Goal: Task Accomplishment & Management: Manage account settings

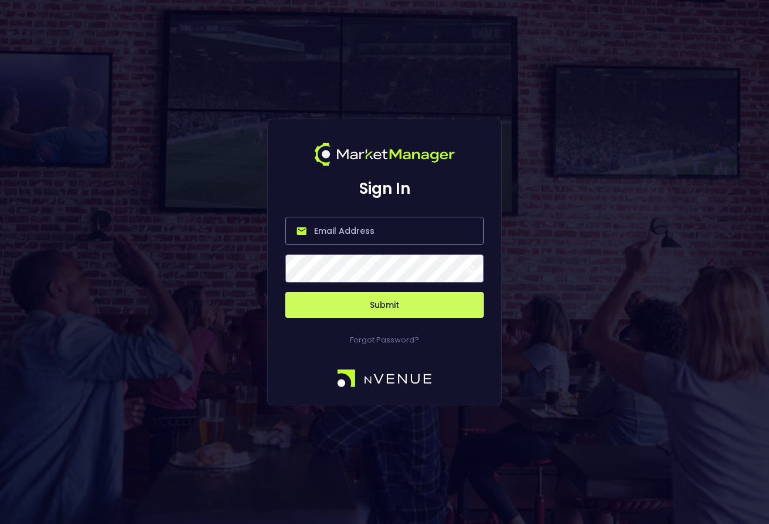
type input "[EMAIL_ADDRESS][DOMAIN_NAME]"
click at [384, 305] on button "Submit" at bounding box center [384, 305] width 198 height 26
click at [372, 296] on button "Submit" at bounding box center [384, 305] width 198 height 26
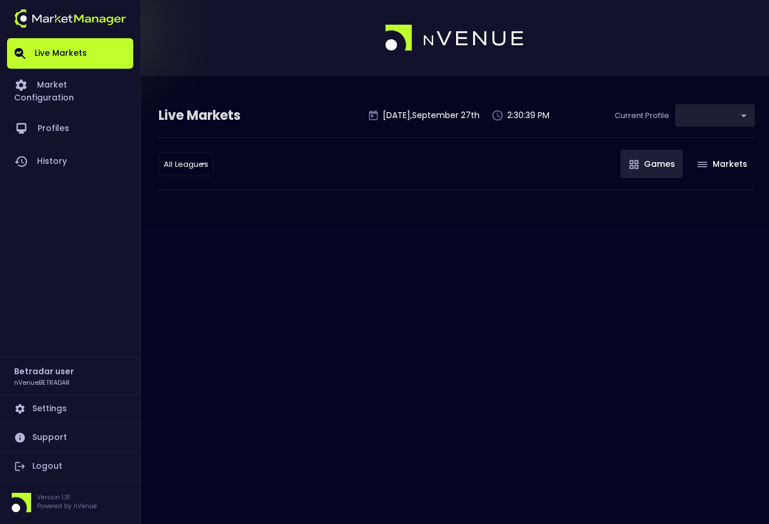
type input "2aa9daef-f03c-4b05-aaf3-b77c512ca207"
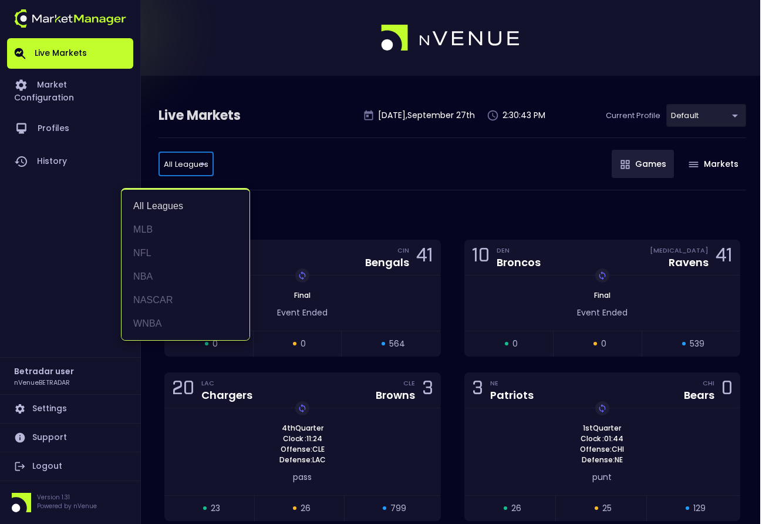
click at [325, 183] on div at bounding box center [384, 262] width 769 height 524
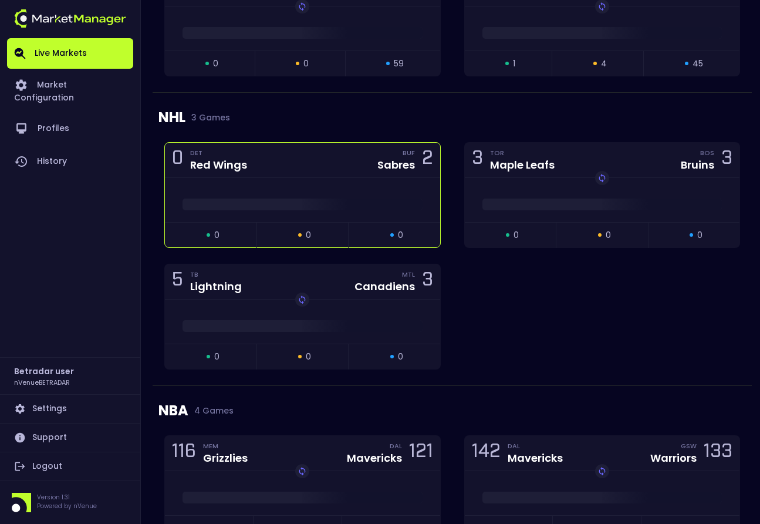
scroll to position [978, 0]
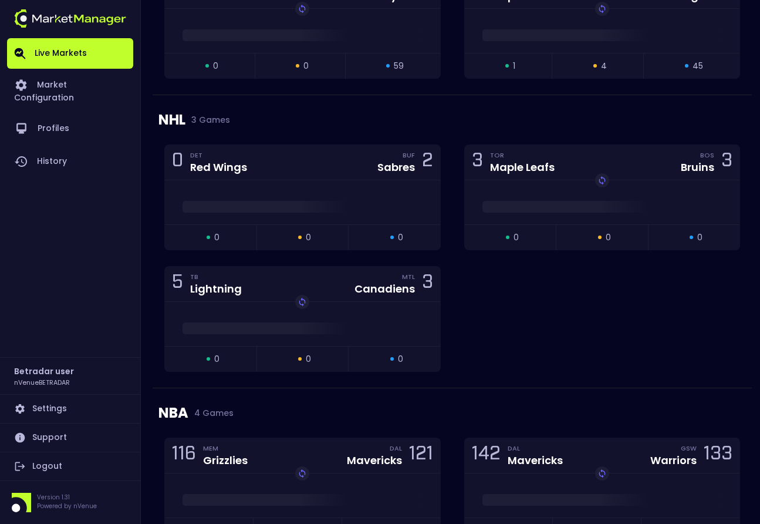
click at [533, 285] on div "0 DET Red Wings BUF Sabres 2 open 0 suspended 0 closed 0 3 TOR Maple Leafs BOS …" at bounding box center [452, 265] width 599 height 243
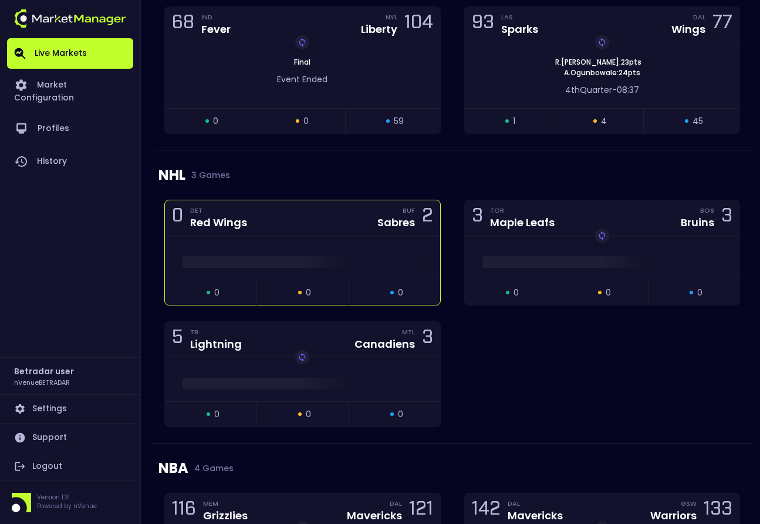
click at [335, 215] on div "0 DET Red Wings BUF Sabres 2" at bounding box center [302, 217] width 275 height 35
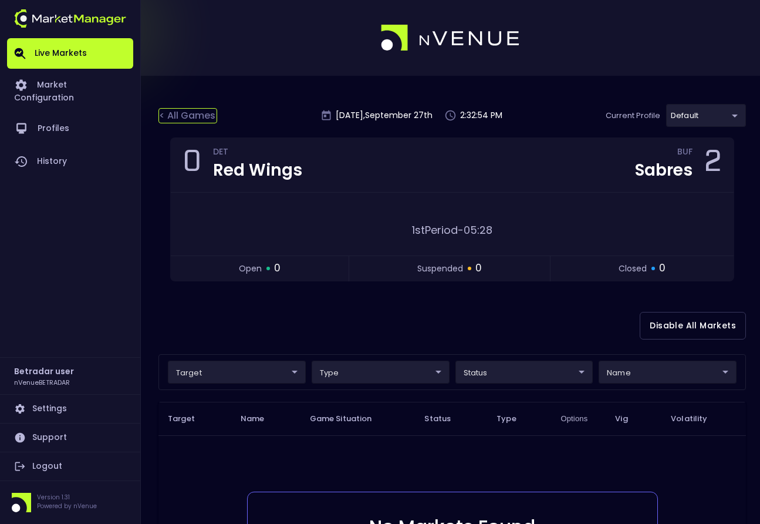
scroll to position [2, 0]
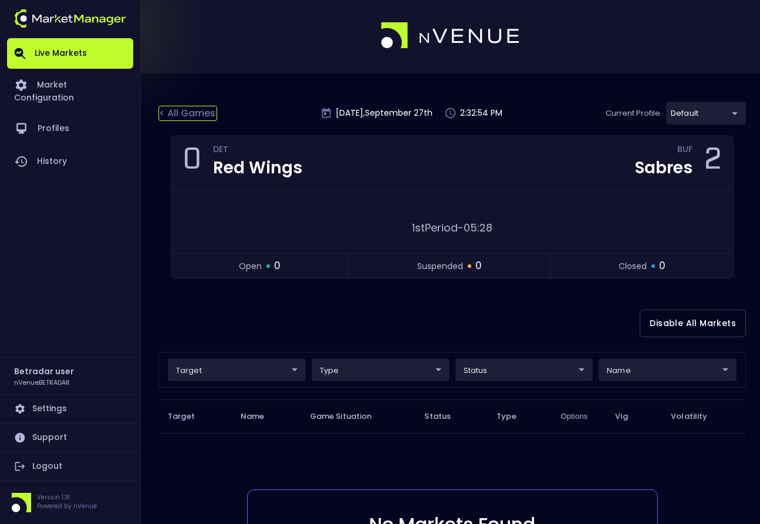
click at [174, 107] on div "< All Games" at bounding box center [187, 113] width 59 height 15
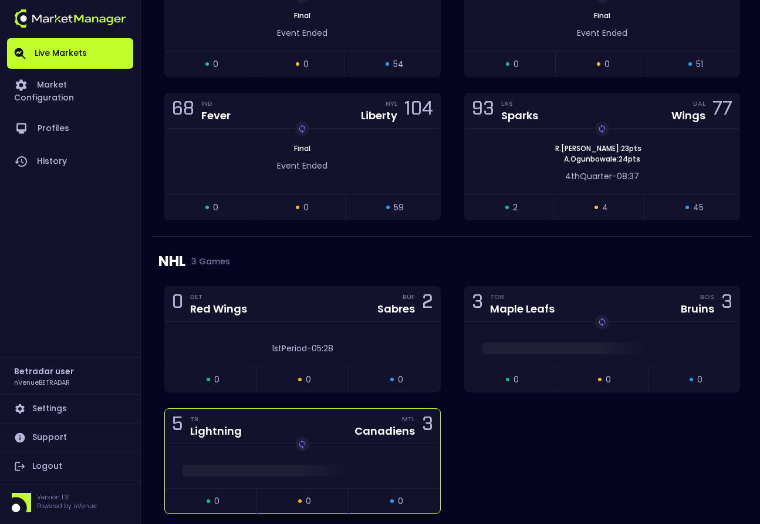
scroll to position [1057, 0]
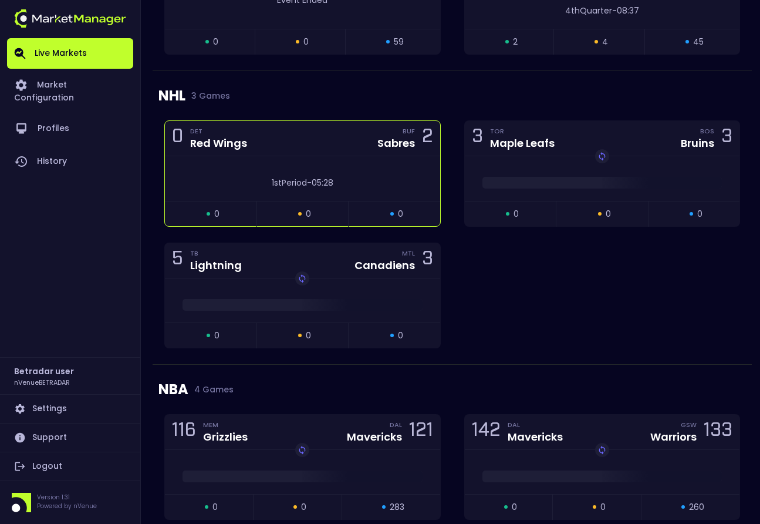
click at [362, 160] on div "1st Period - 05:28" at bounding box center [302, 178] width 275 height 45
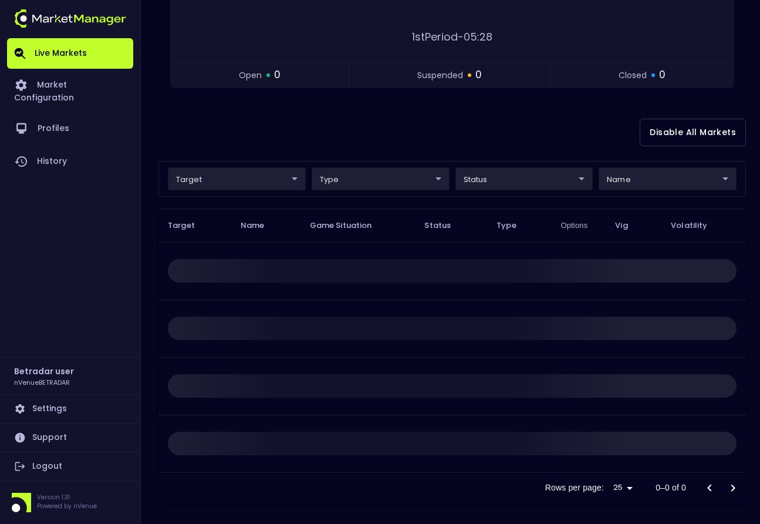
scroll to position [0, 0]
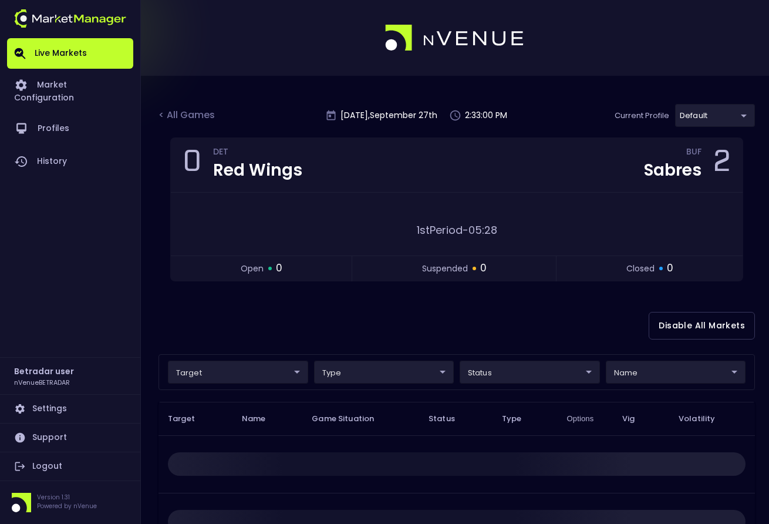
click at [283, 372] on body "Live Markets Market Configuration Profiles History Betradar user nVenueBETRADAR…" at bounding box center [384, 358] width 769 height 717
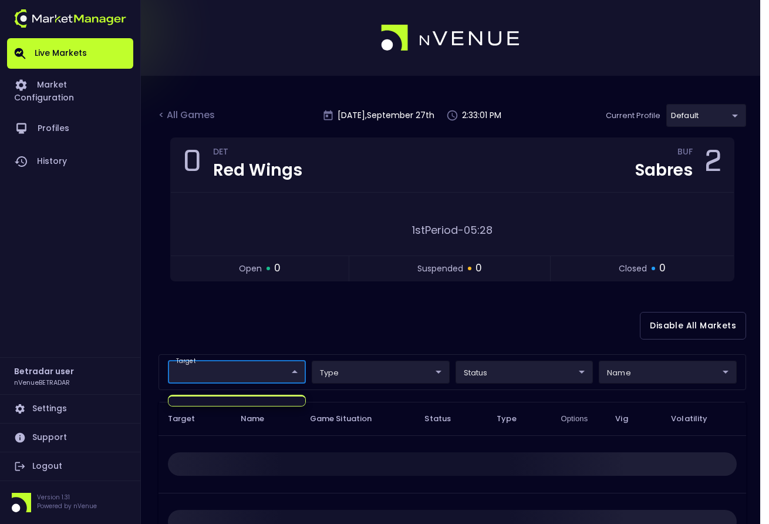
drag, startPoint x: 111, startPoint y: 241, endPoint x: 108, endPoint y: 235, distance: 6.6
click at [110, 240] on div at bounding box center [384, 262] width 769 height 524
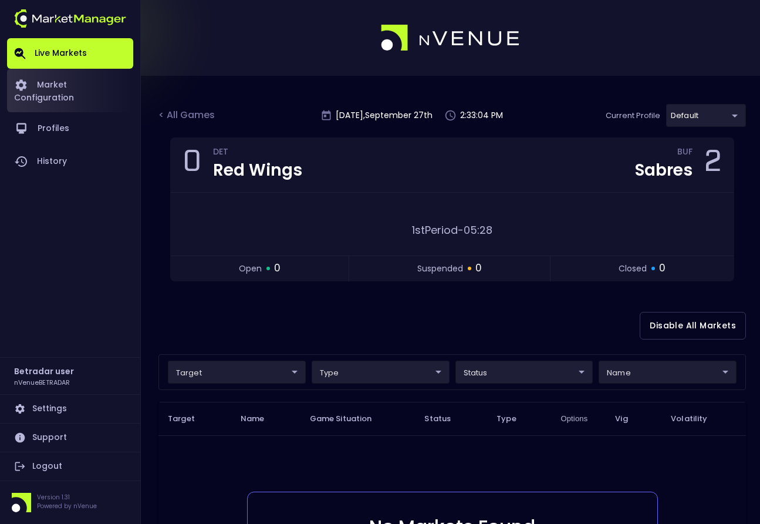
click at [66, 88] on link "Market Configuration" at bounding box center [70, 90] width 126 height 43
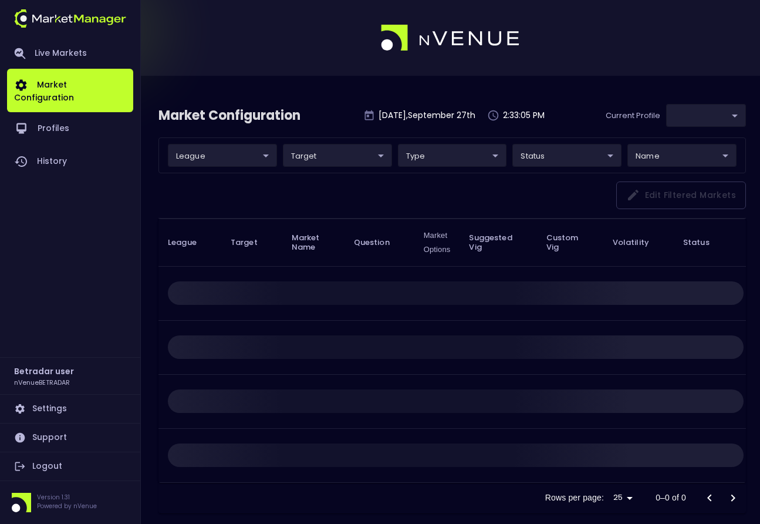
type input "2aa9daef-f03c-4b05-aaf3-b77c512ca207"
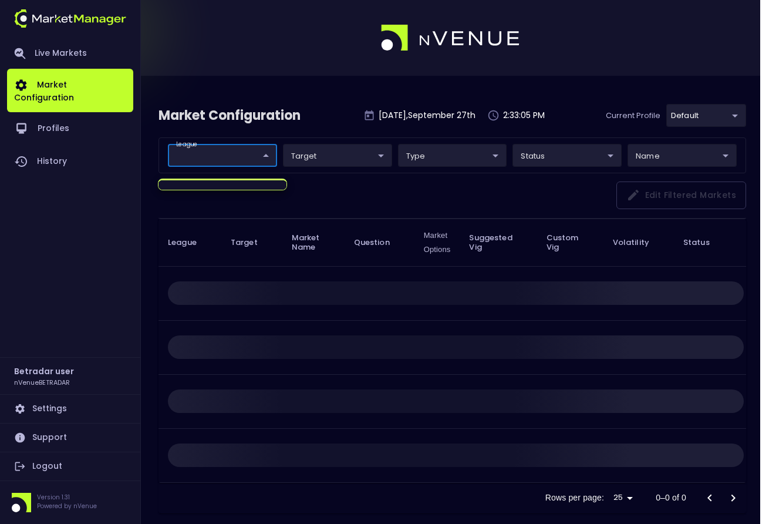
click at [202, 158] on body "Live Markets Market Configuration Profiles History Betradar user nVenueBETRADAR…" at bounding box center [384, 267] width 769 height 534
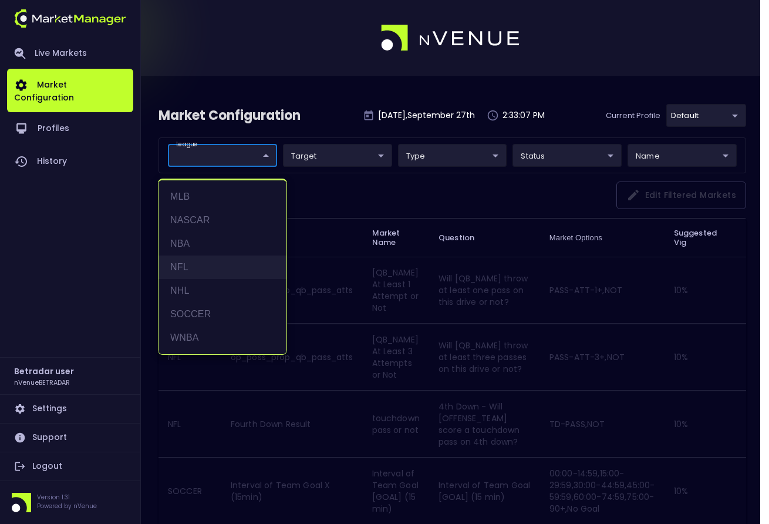
click at [193, 274] on li "NFL" at bounding box center [222, 266] width 128 height 23
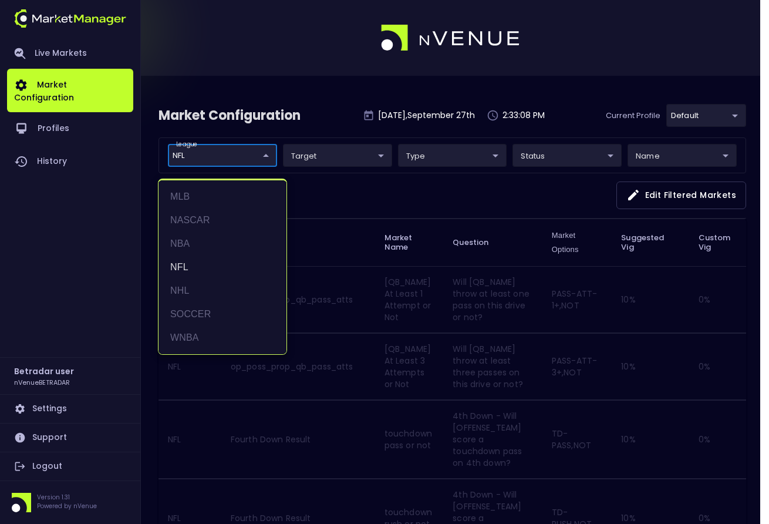
click at [385, 218] on div at bounding box center [384, 262] width 769 height 524
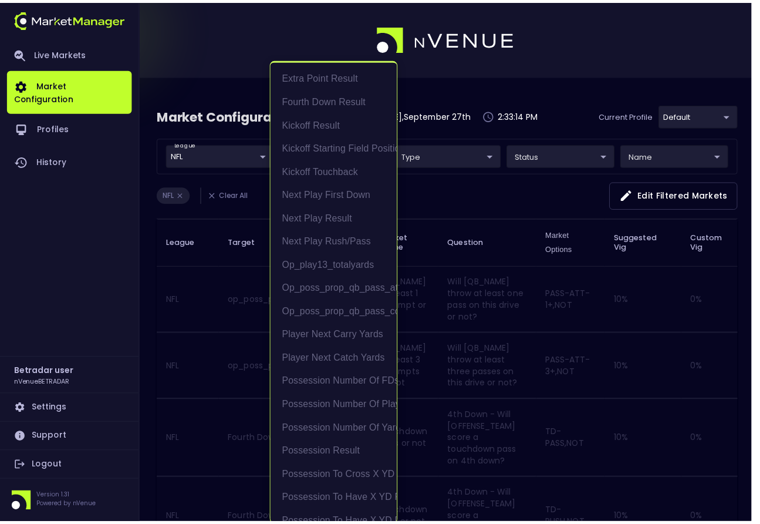
scroll to position [2, 0]
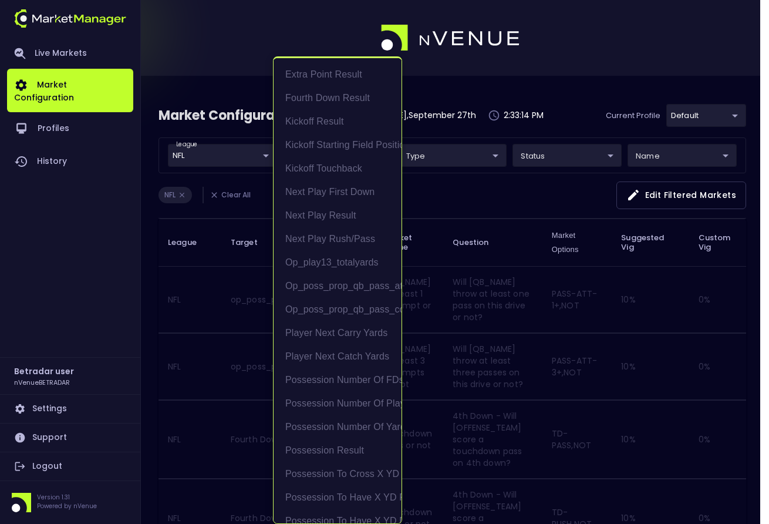
click at [446, 158] on div at bounding box center [384, 262] width 769 height 524
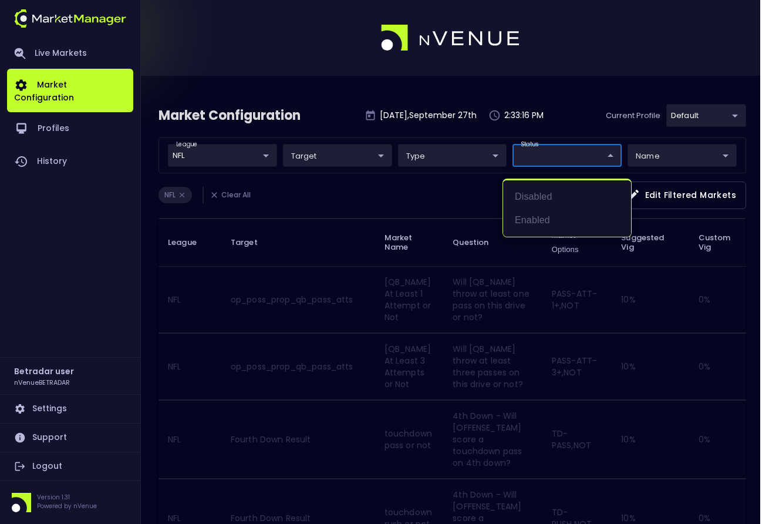
click at [540, 158] on div at bounding box center [384, 262] width 769 height 524
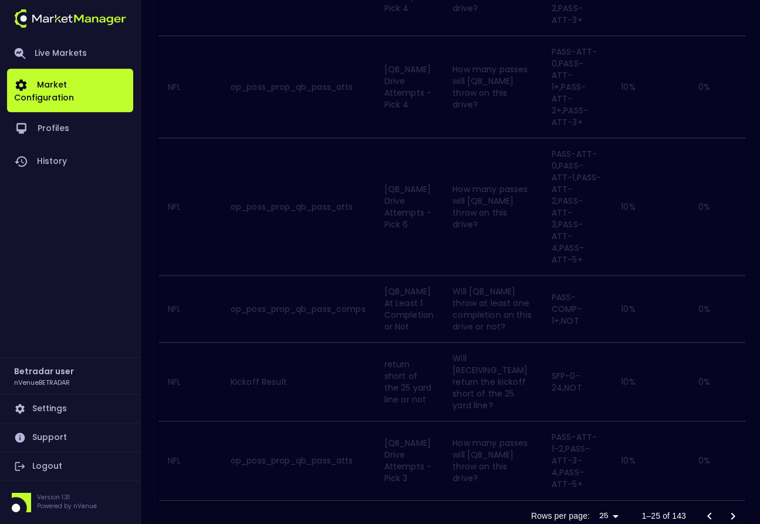
scroll to position [0, 0]
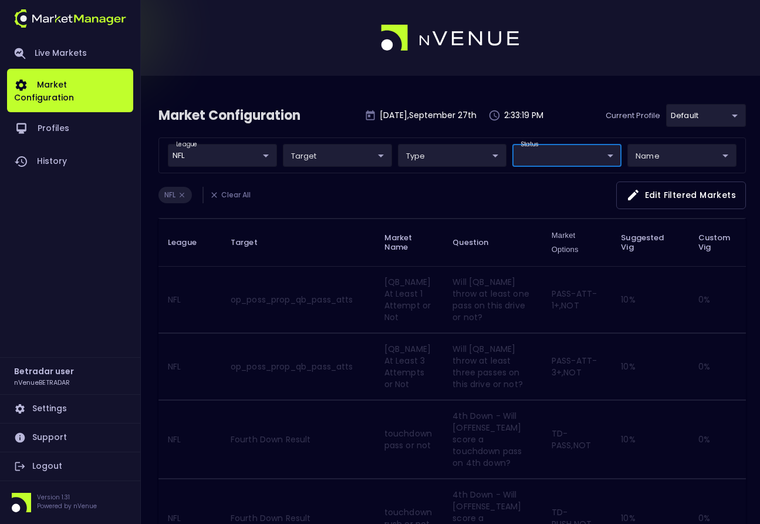
click at [472, 199] on div "NFL Clear All Edit filtered markets" at bounding box center [452, 199] width 588 height 37
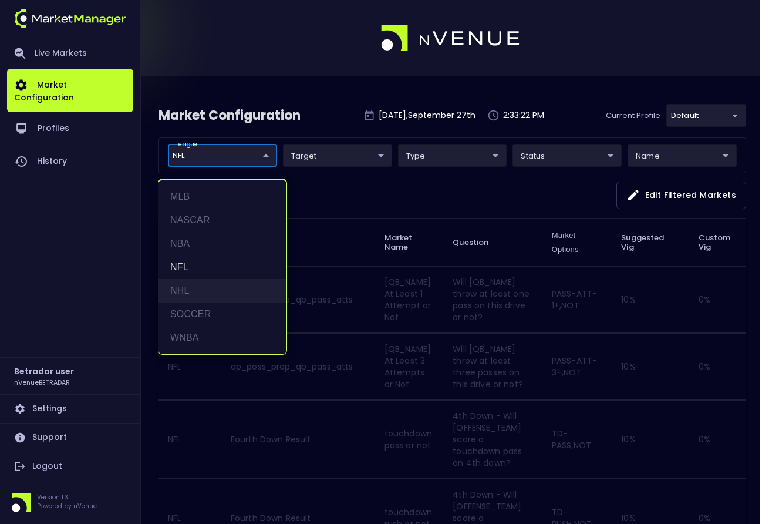
click at [178, 293] on li "NHL" at bounding box center [222, 290] width 128 height 23
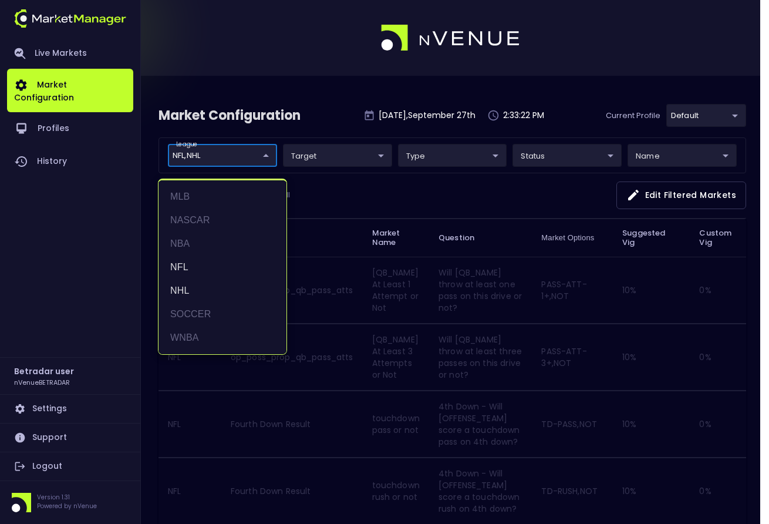
click at [442, 205] on div at bounding box center [384, 262] width 769 height 524
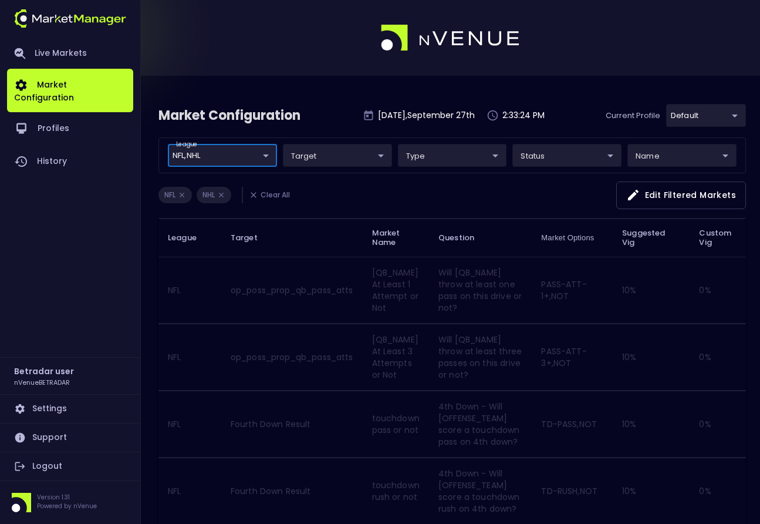
click at [183, 195] on icon at bounding box center [182, 195] width 8 height 8
click at [181, 196] on icon at bounding box center [182, 195] width 5 height 5
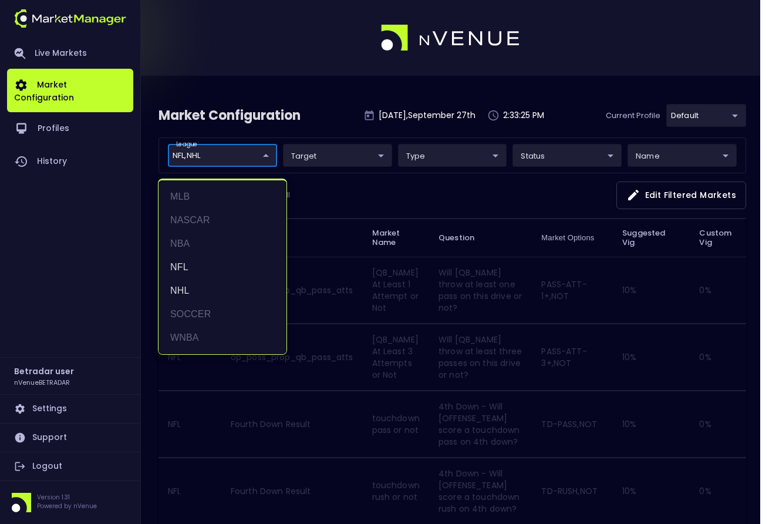
click at [202, 258] on li "NFL" at bounding box center [222, 266] width 128 height 23
type input "NHL"
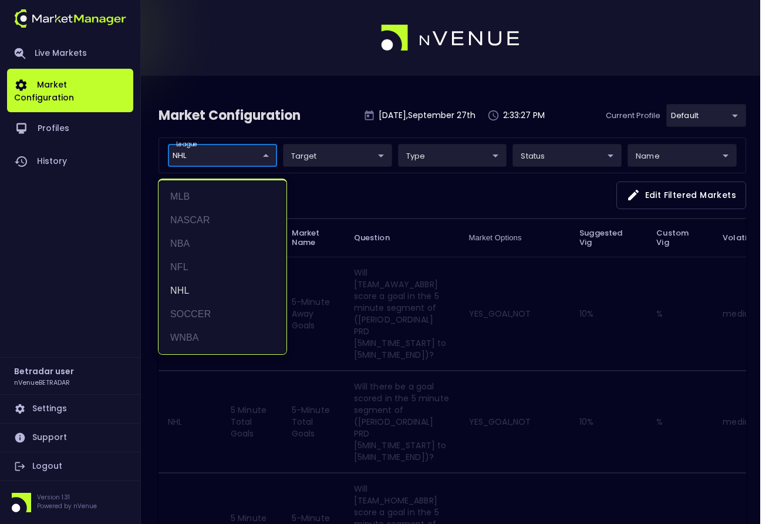
click at [379, 199] on div at bounding box center [384, 262] width 769 height 524
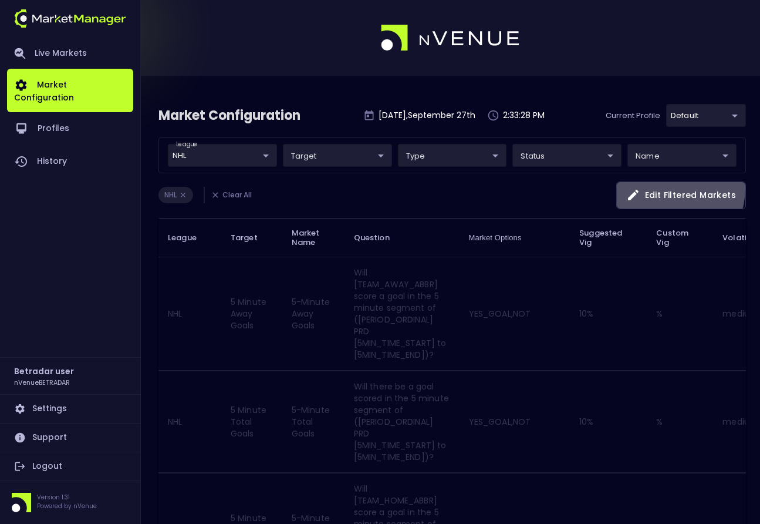
click at [667, 188] on button "Edit filtered markets" at bounding box center [681, 195] width 130 height 28
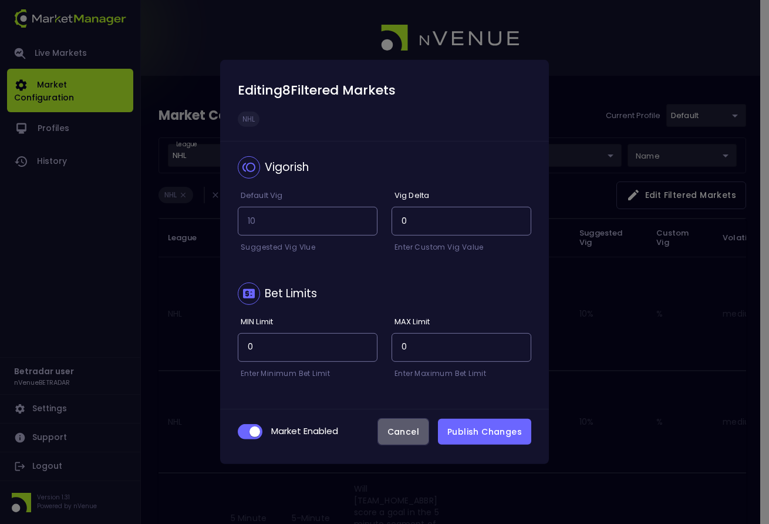
click at [401, 425] on button "Cancel" at bounding box center [403, 432] width 52 height 28
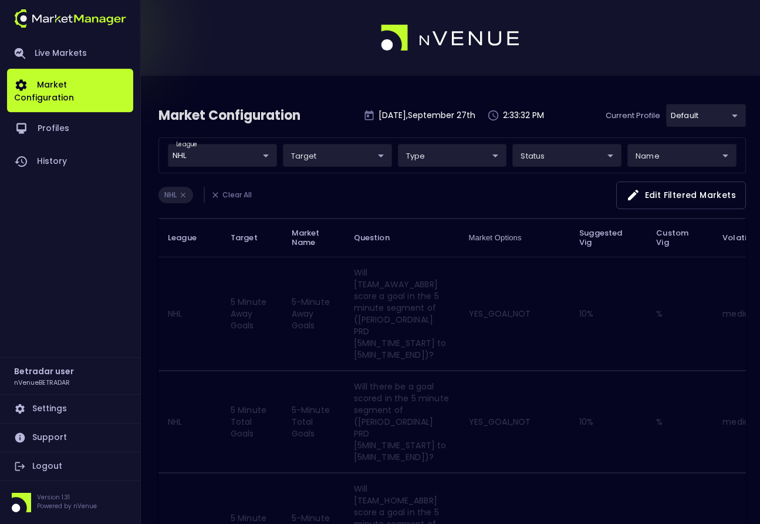
click at [655, 196] on button "Edit filtered markets" at bounding box center [681, 195] width 130 height 28
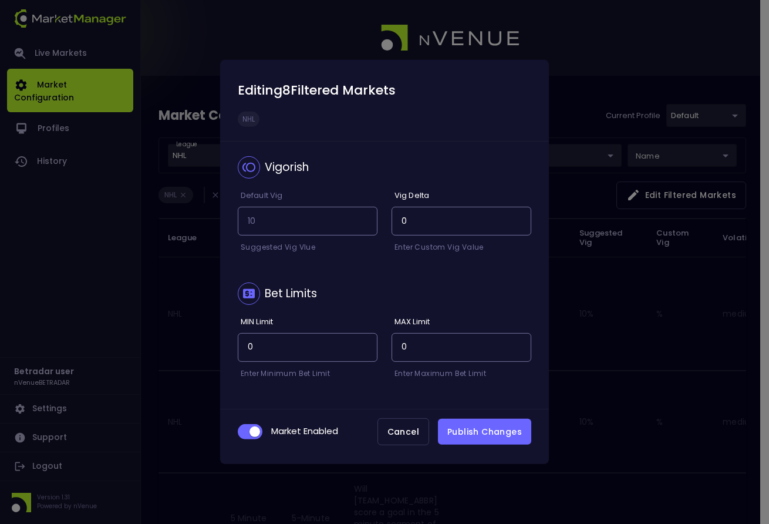
click at [251, 429] on input "checkbox" at bounding box center [255, 431] width 32 height 11
click at [251, 429] on input "checkbox" at bounding box center [245, 431] width 32 height 11
checkbox input "true"
click at [485, 428] on button "Publish Changes" at bounding box center [484, 431] width 93 height 26
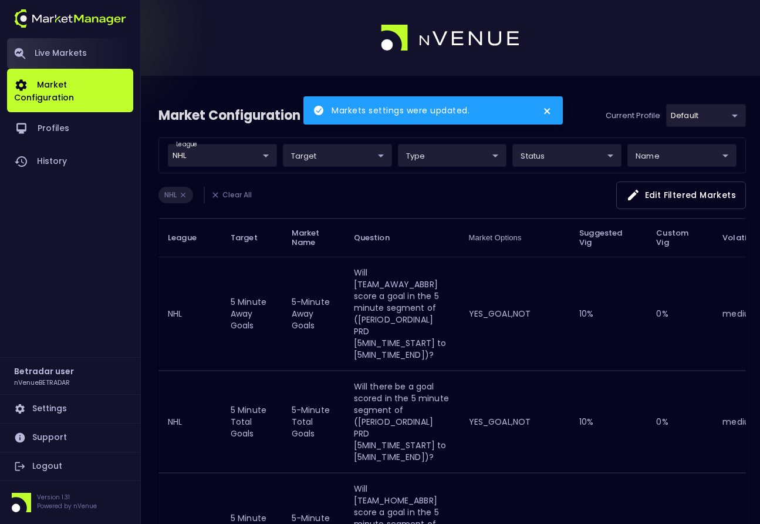
click at [56, 62] on link "Live Markets" at bounding box center [70, 53] width 126 height 31
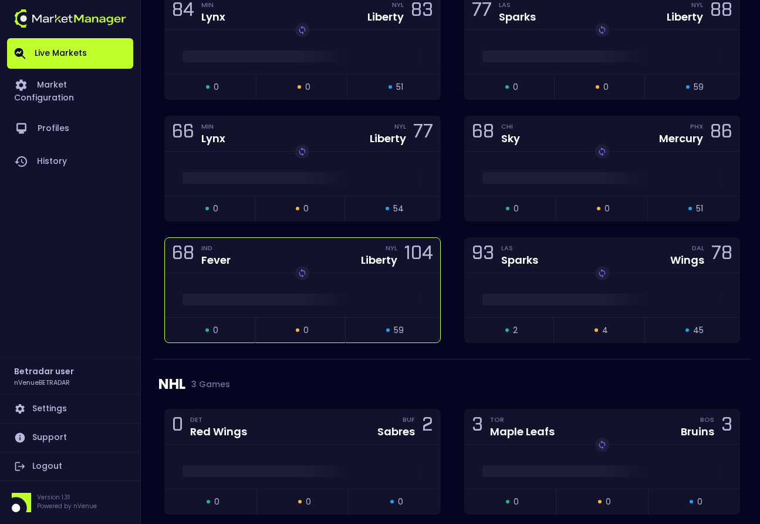
scroll to position [725, 0]
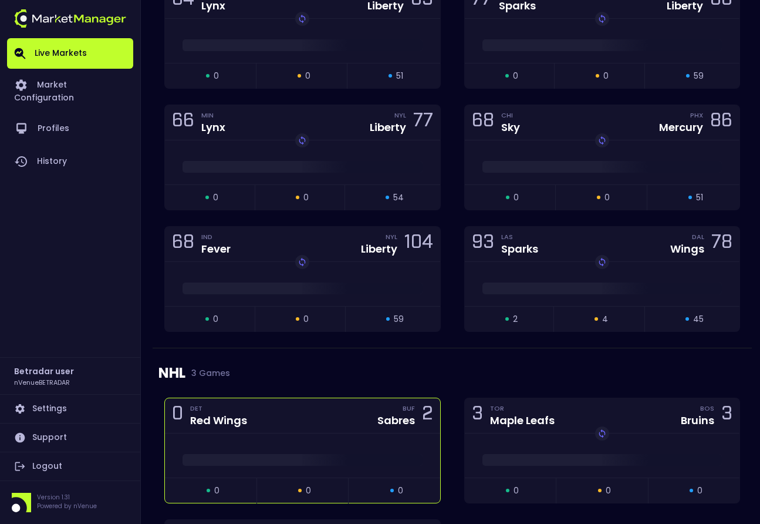
click at [310, 411] on div "0 DET Red Wings BUF Sabres 2" at bounding box center [302, 415] width 275 height 35
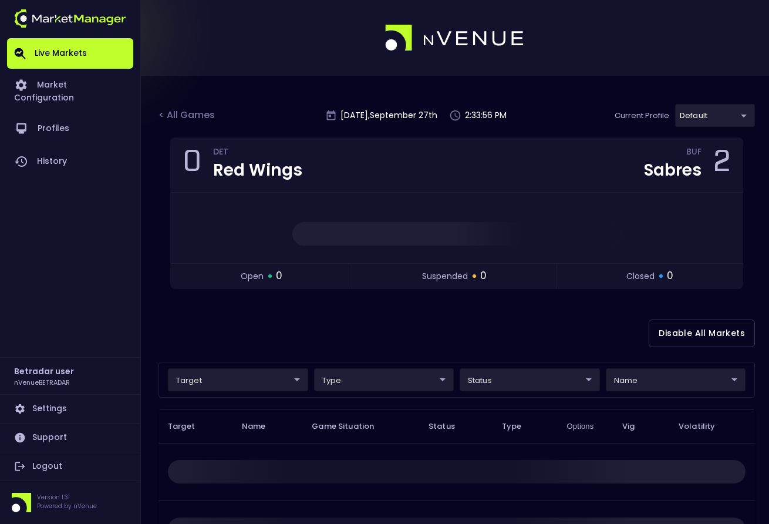
click at [680, 117] on body "Live Markets Market Configuration Profiles History Betradar user nVenueBETRADAR…" at bounding box center [384, 362] width 769 height 724
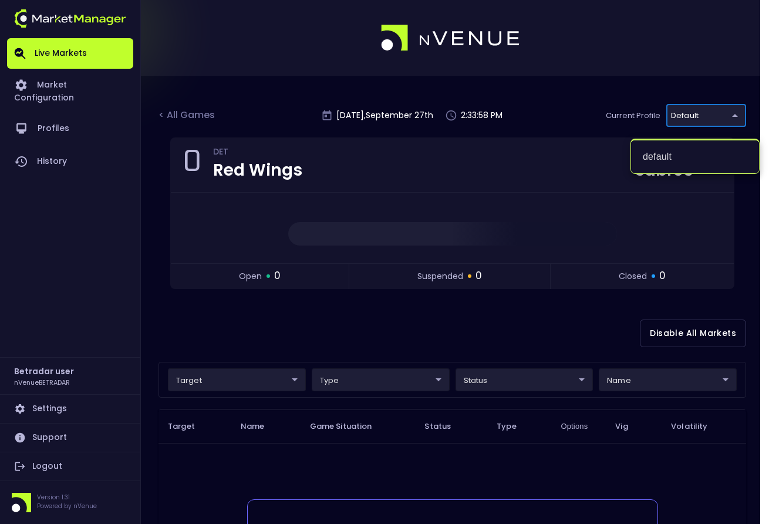
click at [601, 116] on div at bounding box center [384, 262] width 769 height 524
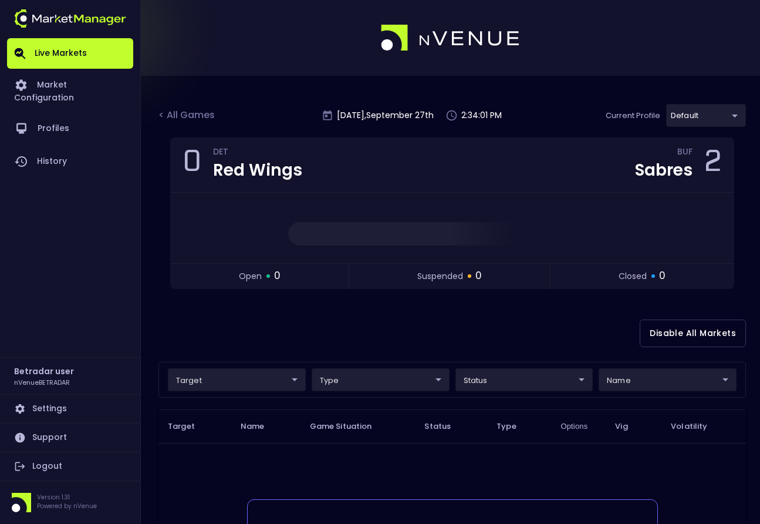
click at [75, 463] on link "Logout" at bounding box center [70, 466] width 126 height 28
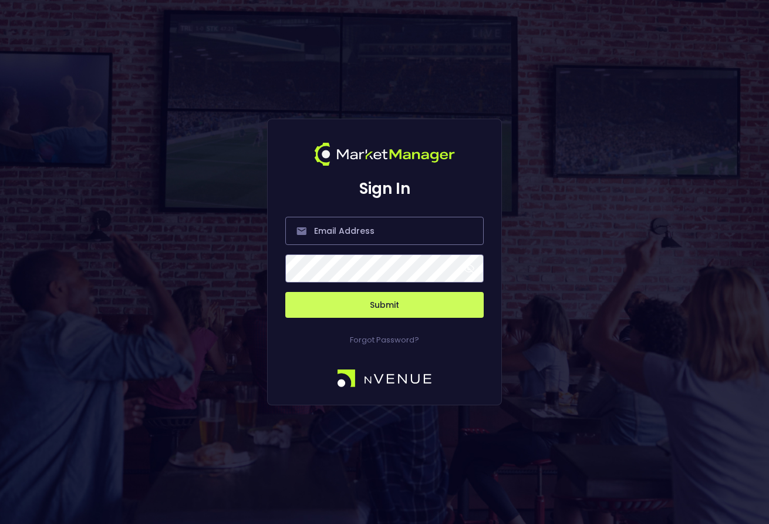
click at [400, 114] on div "Sign In Submit Forgot Password?" at bounding box center [384, 262] width 769 height 524
click at [318, 237] on input "email" at bounding box center [384, 231] width 198 height 28
type input "[PERSON_NAME][EMAIL_ADDRESS][DOMAIN_NAME]"
click at [339, 296] on button "Submit" at bounding box center [384, 305] width 198 height 26
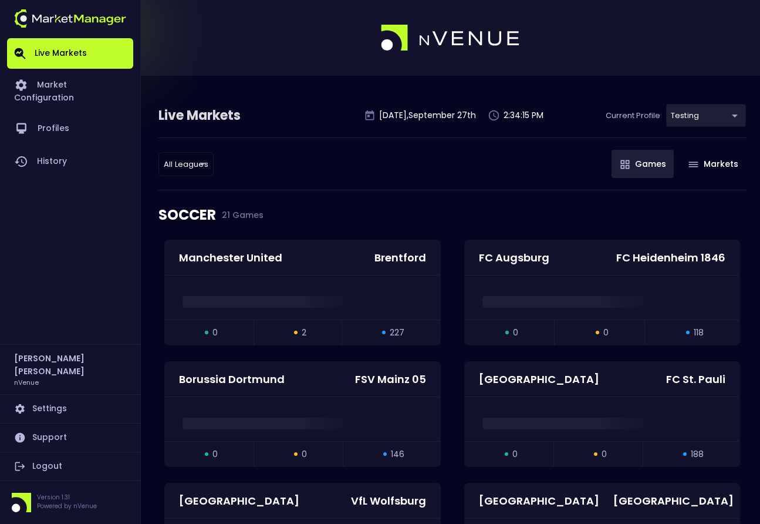
scroll to position [2, 0]
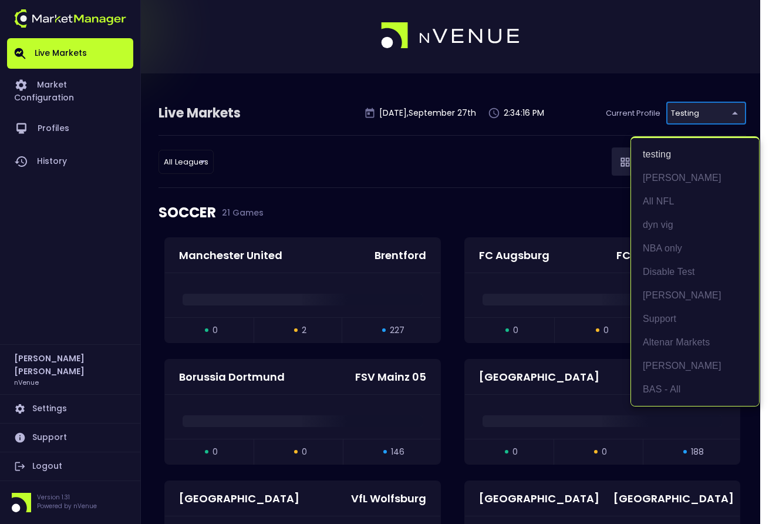
click at [665, 381] on li "BAS - All" at bounding box center [695, 388] width 128 height 23
type input "0d810fa5-e353-4d9c-b11d-31f095cae871"
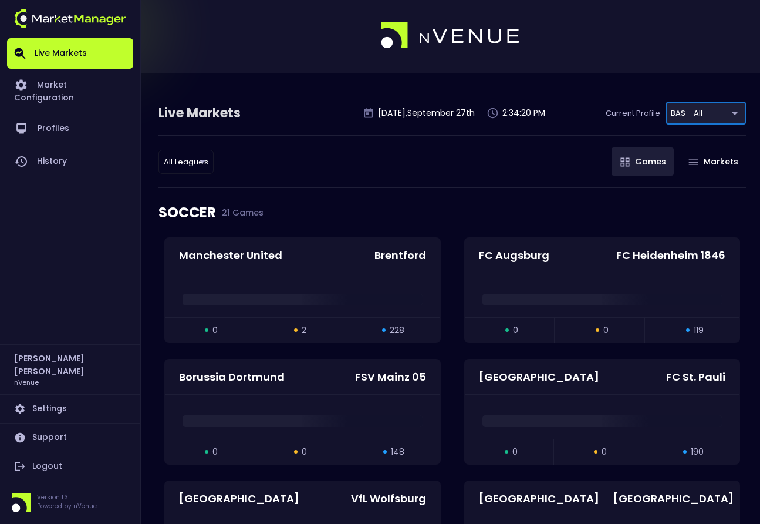
click at [312, 187] on div "All Leagues all leagues ​ Games Markets" at bounding box center [452, 161] width 588 height 53
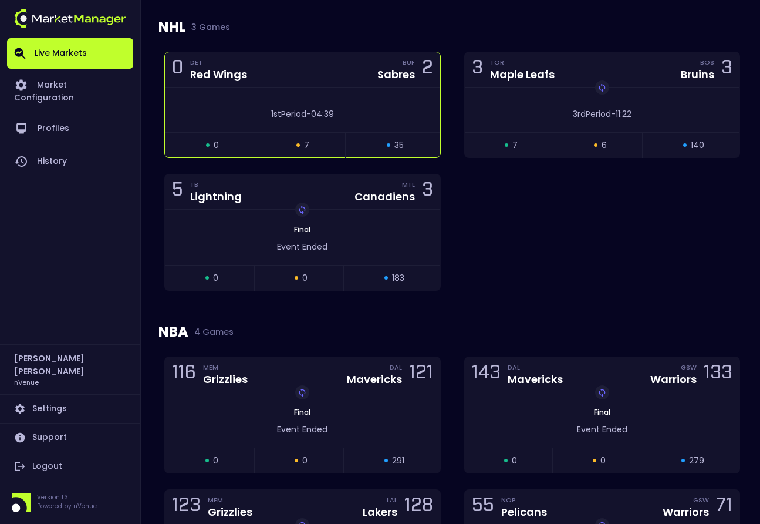
scroll to position [2909, 0]
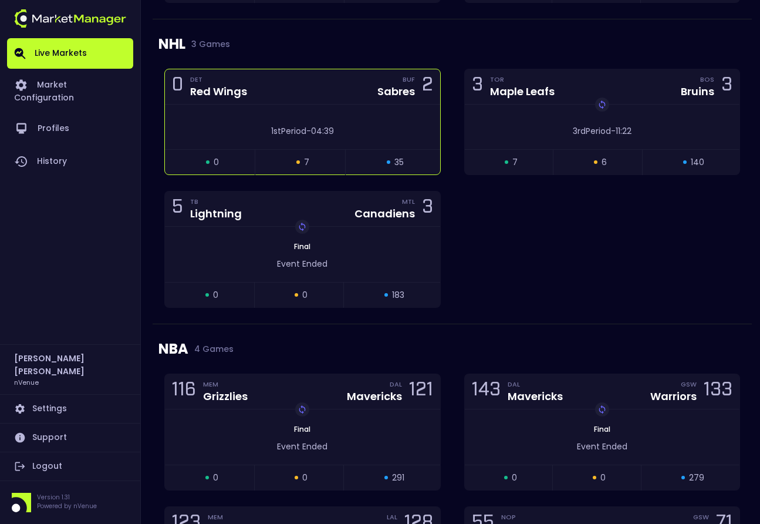
click at [249, 122] on div "1st Period - 04:39" at bounding box center [302, 128] width 275 height 18
